Goal: Task Accomplishment & Management: Manage account settings

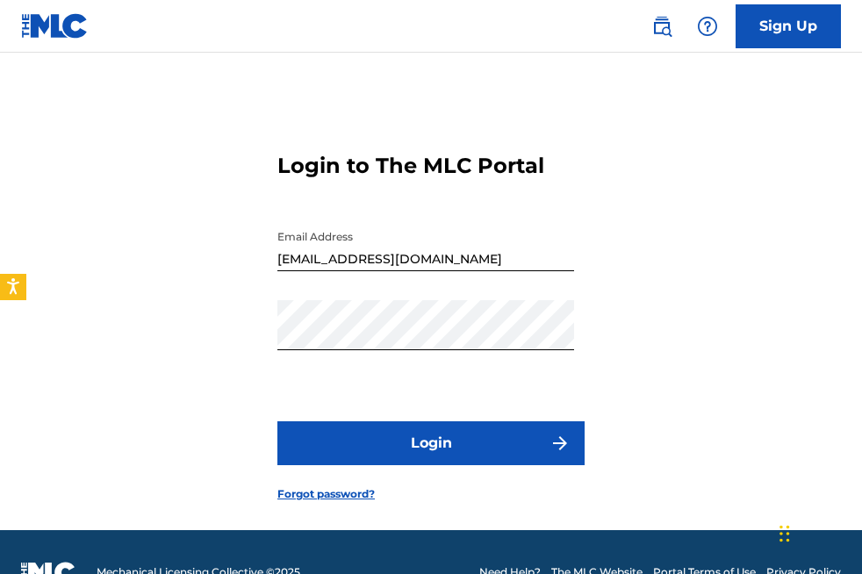
click at [541, 451] on button "Login" at bounding box center [430, 443] width 307 height 44
click at [355, 495] on link "Forgot password?" at bounding box center [325, 494] width 97 height 16
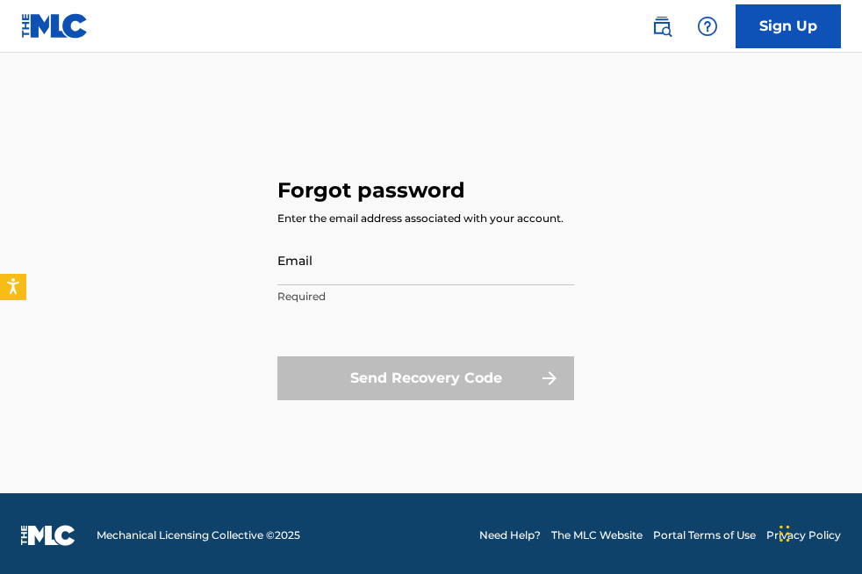
scroll to position [23, 0]
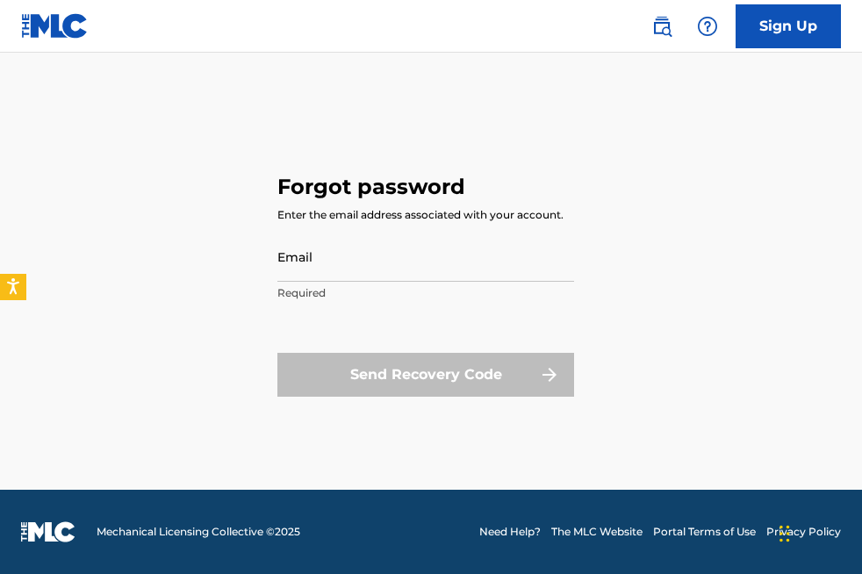
click at [539, 376] on div "Send Recovery Code" at bounding box center [425, 375] width 297 height 44
click at [348, 273] on input "Email" at bounding box center [425, 257] width 297 height 50
type input "[EMAIL_ADDRESS][DOMAIN_NAME]"
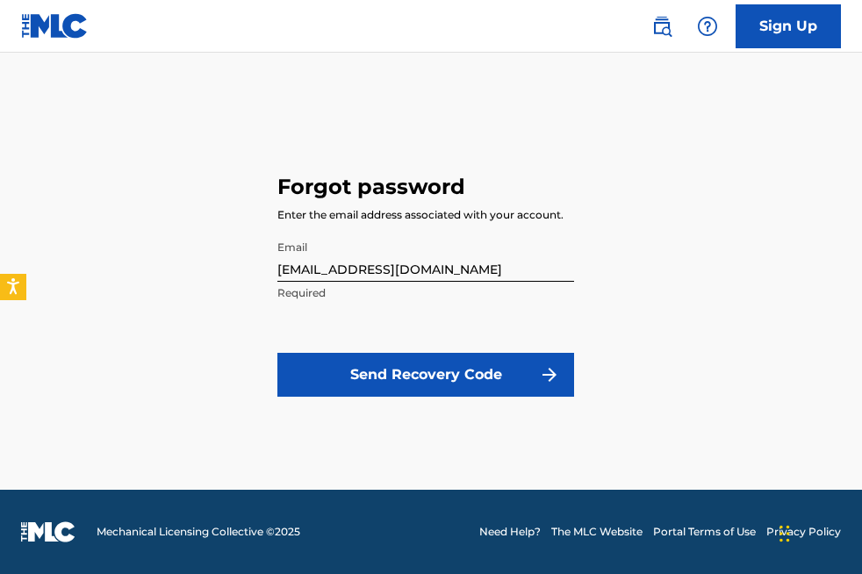
click at [402, 376] on button "Send Recovery Code" at bounding box center [425, 375] width 297 height 44
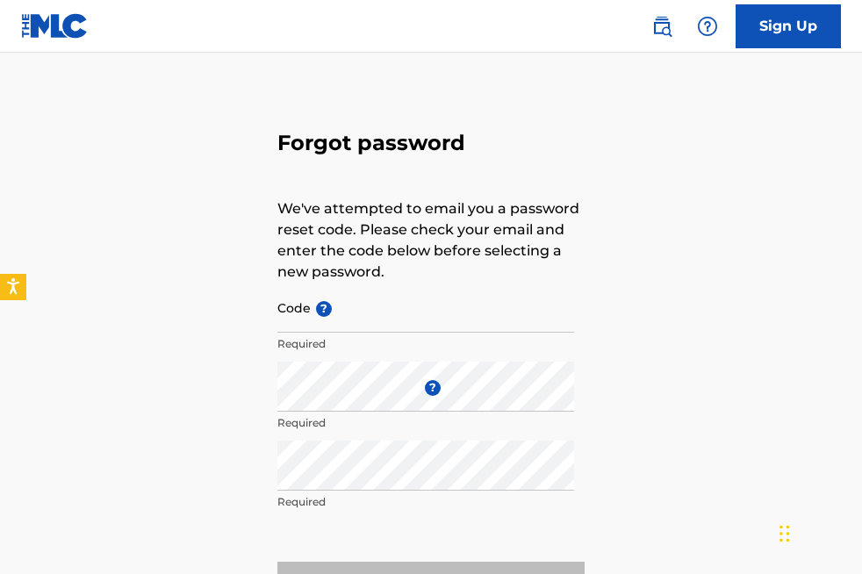
click at [312, 310] on span "?" at bounding box center [321, 309] width 21 height 16
click at [312, 310] on input "Code ?" at bounding box center [425, 308] width 297 height 50
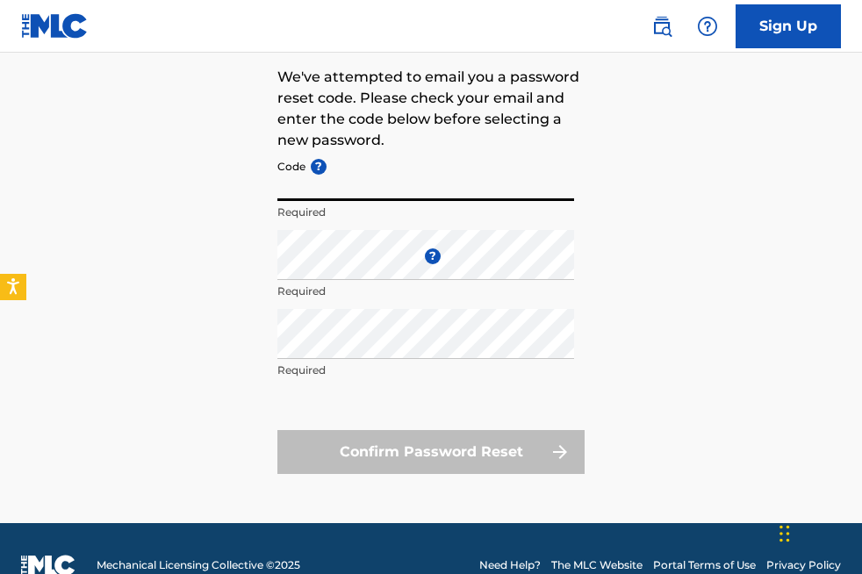
scroll to position [157, 0]
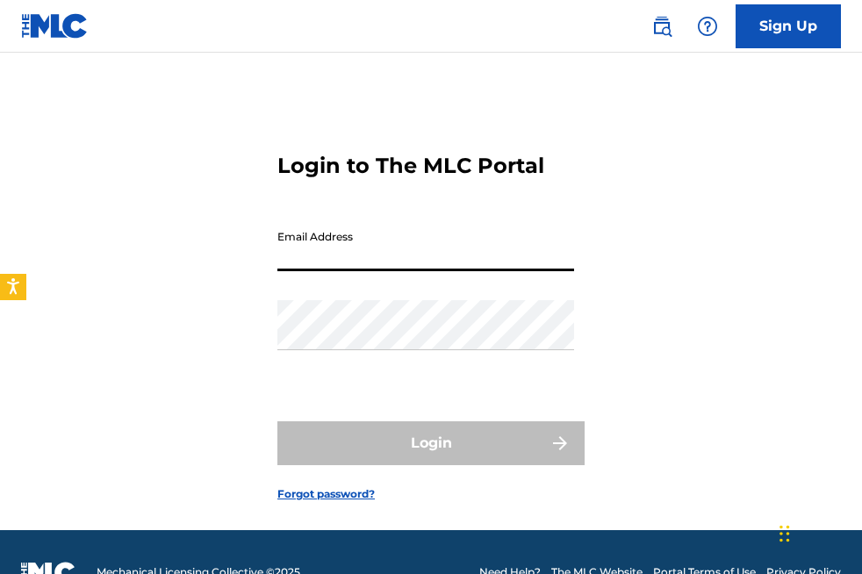
click at [425, 248] on input "Email Address" at bounding box center [425, 246] width 297 height 50
type input "[EMAIL_ADDRESS][DOMAIN_NAME]"
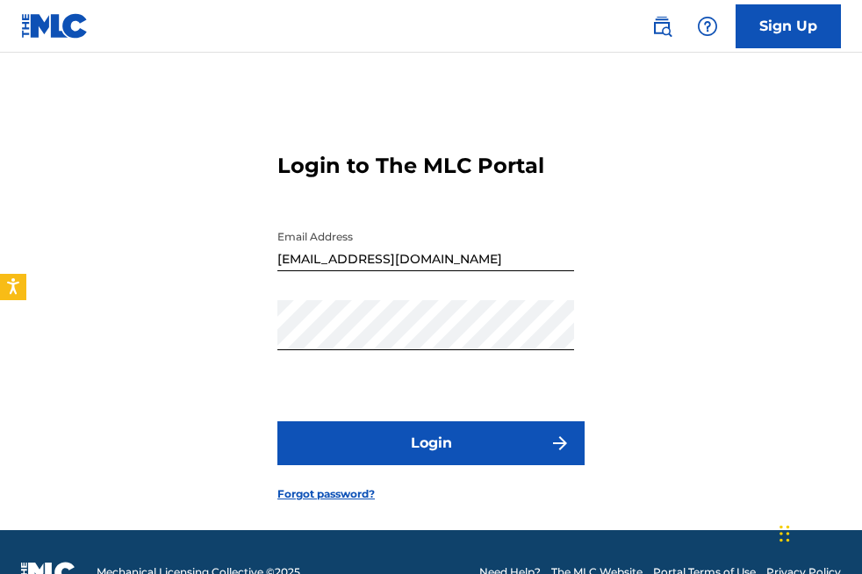
click at [398, 455] on button "Login" at bounding box center [430, 443] width 307 height 44
